Goal: Information Seeking & Learning: Learn about a topic

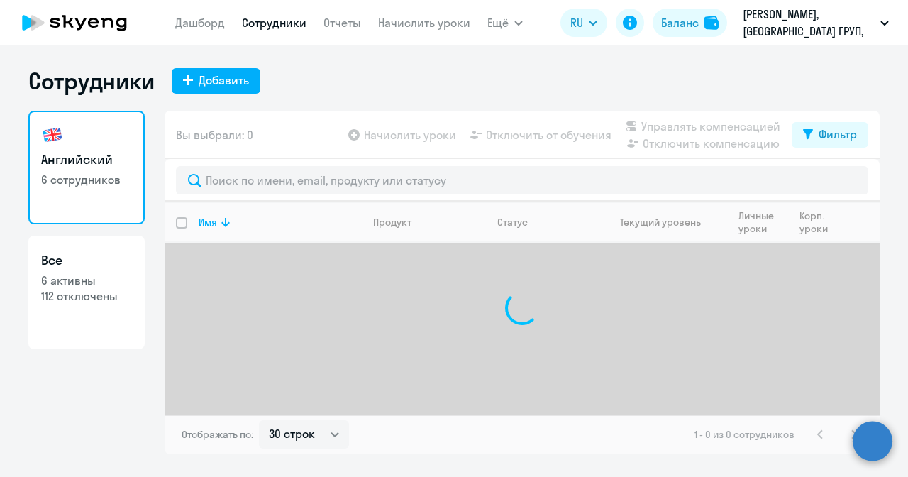
select select "30"
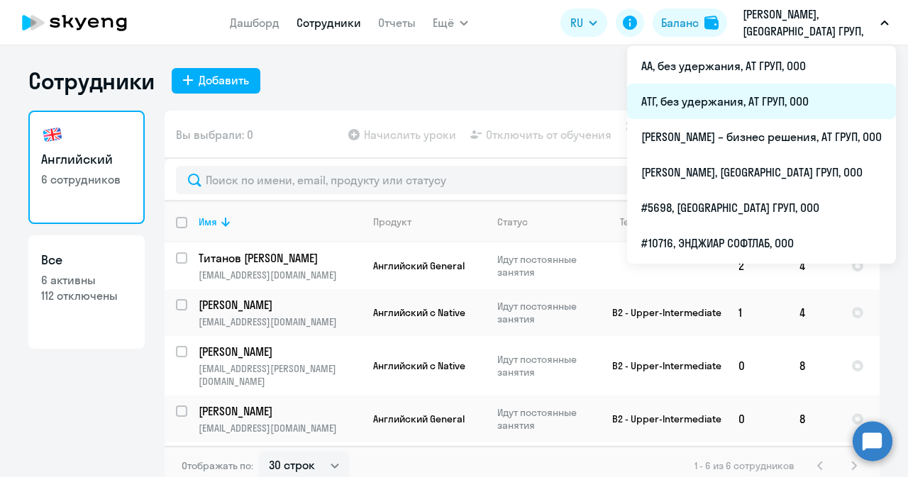
click at [674, 100] on li "АТГ, без удержания, АТ ГРУП, ООО" at bounding box center [761, 101] width 269 height 35
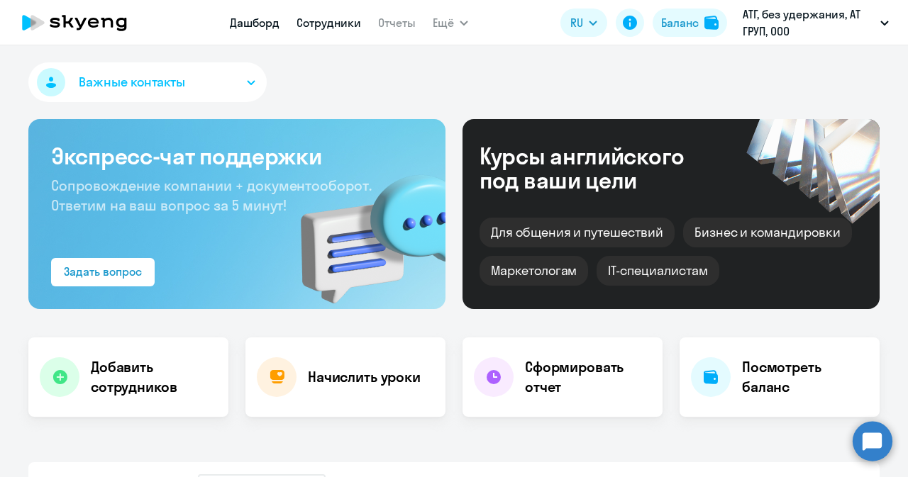
click at [346, 22] on link "Сотрудники" at bounding box center [328, 23] width 65 height 14
select select "30"
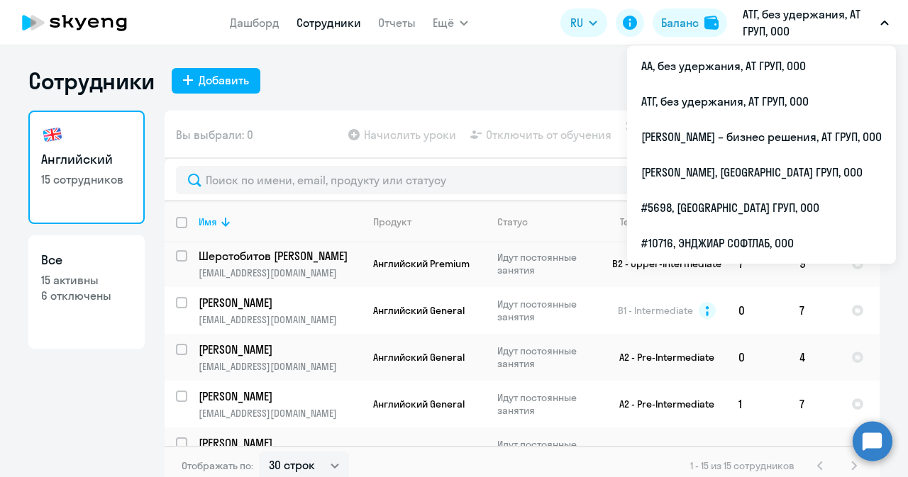
scroll to position [71, 0]
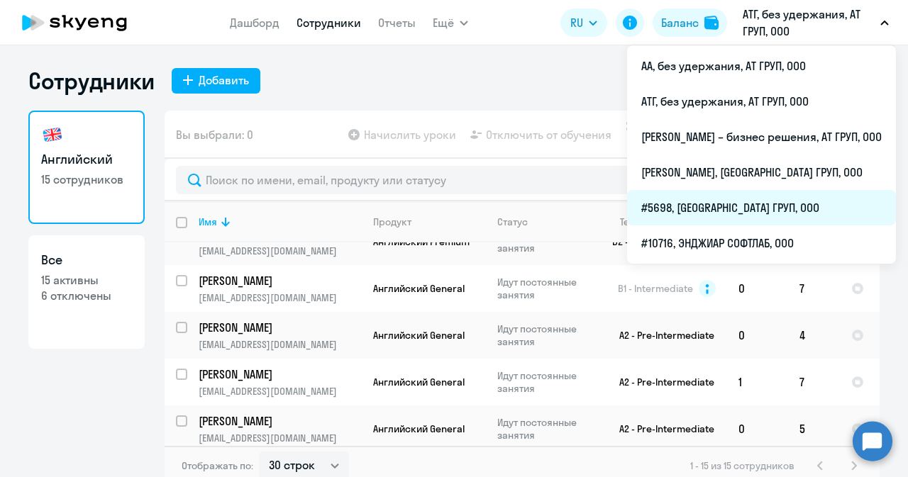
click at [650, 198] on li "#5698, [GEOGRAPHIC_DATA] ГРУП, ООО" at bounding box center [761, 207] width 269 height 35
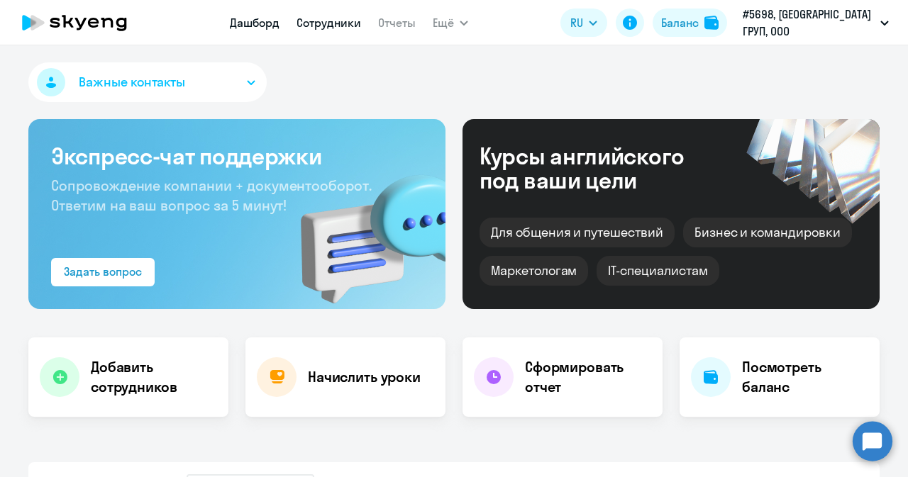
click at [336, 24] on link "Сотрудники" at bounding box center [328, 23] width 65 height 14
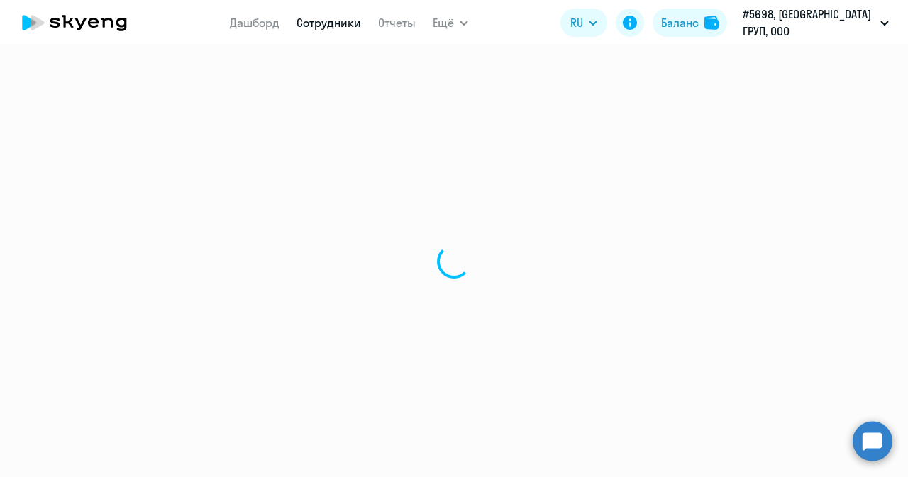
select select "30"
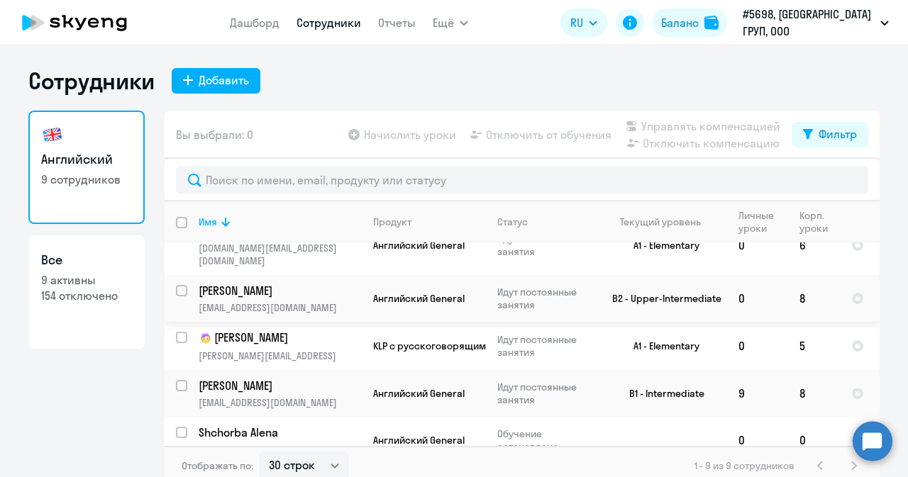
scroll to position [214, 0]
click at [813, 26] on p "#5698, [GEOGRAPHIC_DATA] ГРУП, ООО" at bounding box center [809, 23] width 132 height 34
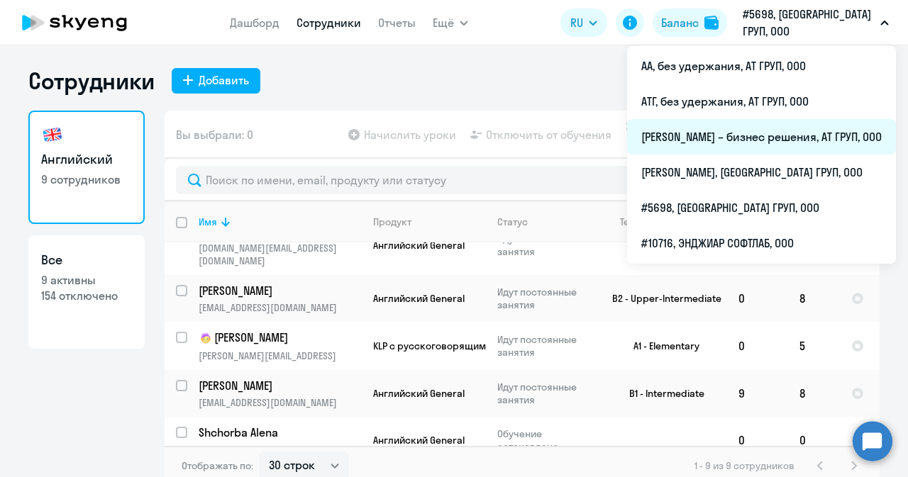
click at [736, 135] on li "[PERSON_NAME] – бизнес решения, АТ ГРУП, ООО" at bounding box center [761, 136] width 269 height 35
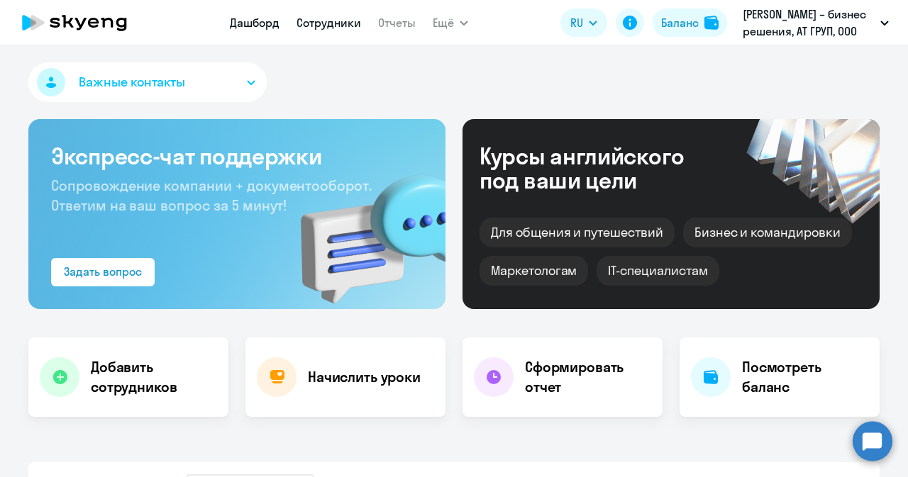
select select "30"
click at [336, 29] on link "Сотрудники" at bounding box center [328, 23] width 65 height 14
select select "30"
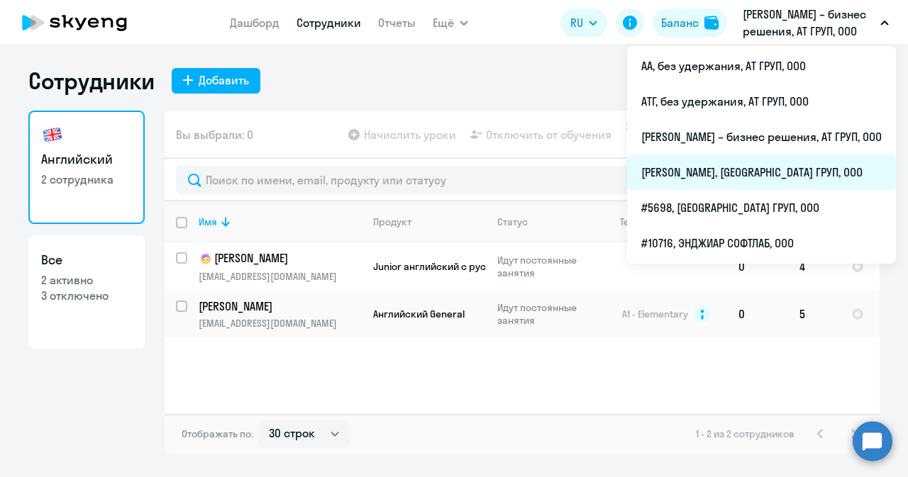
click at [675, 169] on li "[PERSON_NAME], [GEOGRAPHIC_DATA] ГРУП, ООО" at bounding box center [761, 172] width 269 height 35
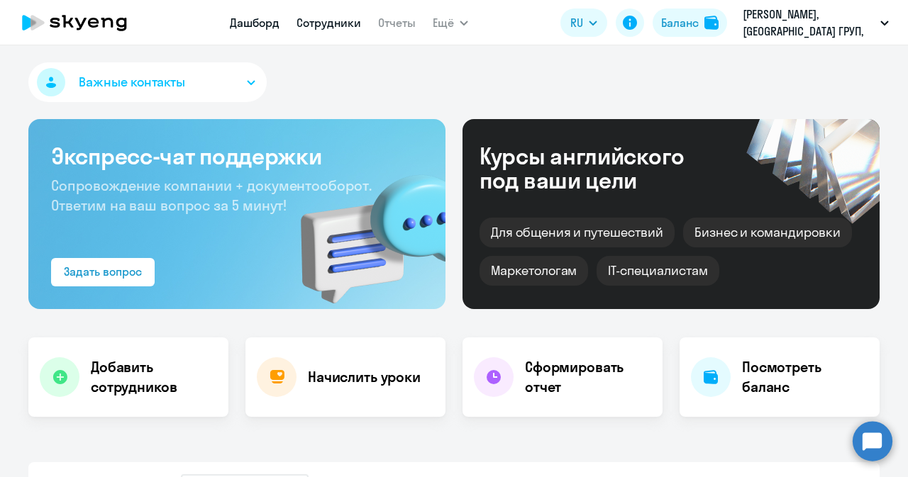
click at [322, 16] on link "Сотрудники" at bounding box center [328, 23] width 65 height 14
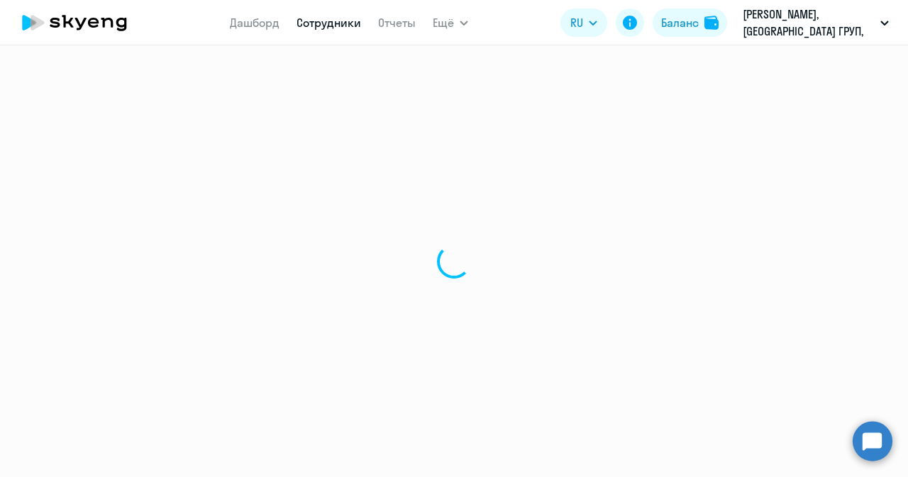
select select "30"
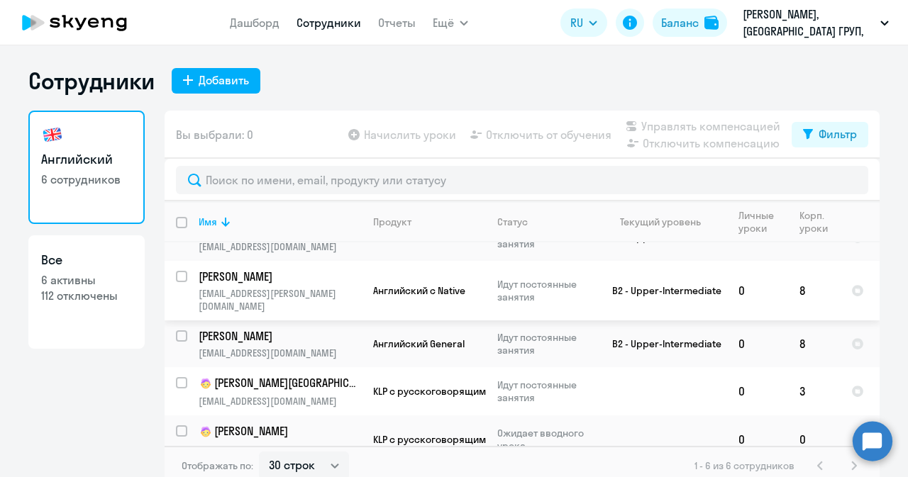
scroll to position [77, 0]
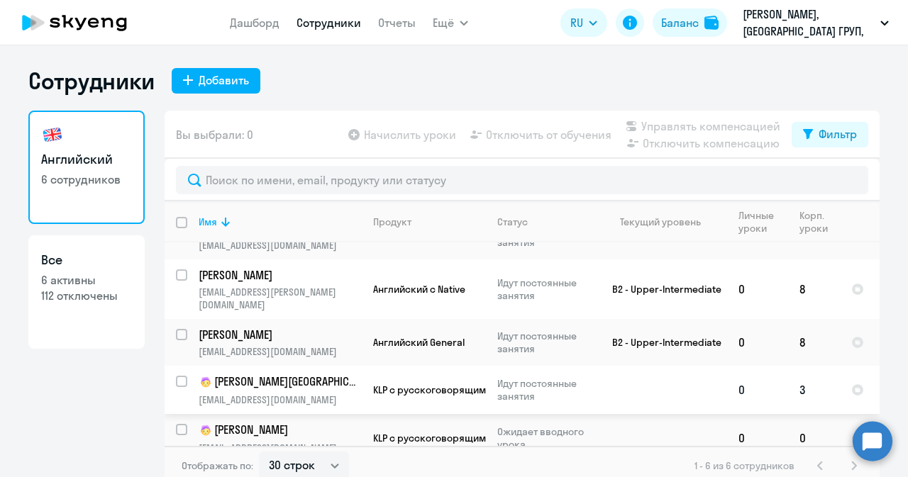
click at [266, 374] on p "[PERSON_NAME][GEOGRAPHIC_DATA]" at bounding box center [279, 382] width 160 height 17
select select "english"
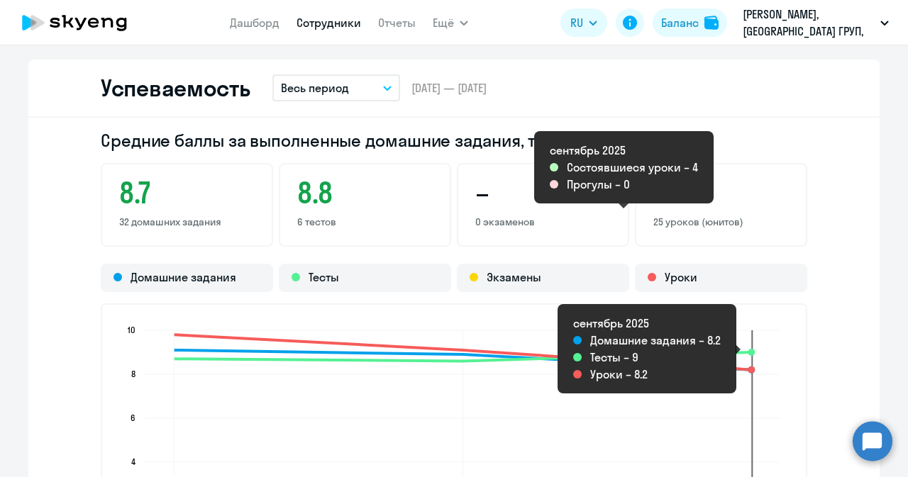
scroll to position [993, 0]
